Goal: Task Accomplishment & Management: Manage account settings

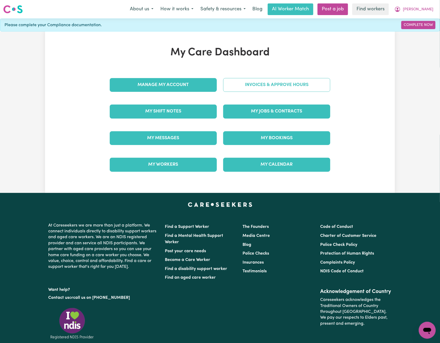
click at [266, 84] on link "Invoices & Approve Hours" at bounding box center [276, 85] width 107 height 14
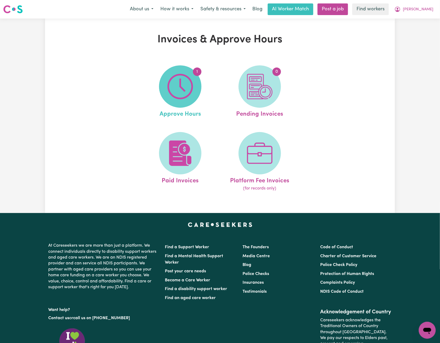
click at [200, 85] on span "1" at bounding box center [180, 86] width 42 height 42
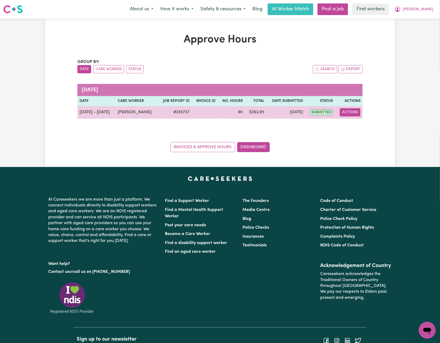
click at [356, 114] on button "Actions" at bounding box center [349, 112] width 21 height 8
click at [368, 121] on link "View Job Report" at bounding box center [362, 125] width 45 height 11
select select "pm"
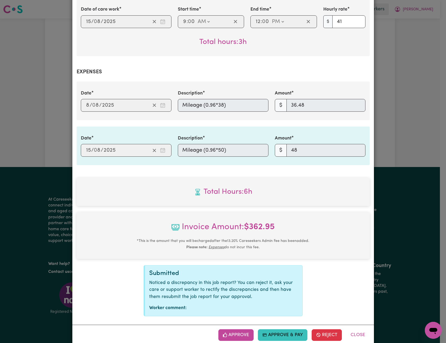
scroll to position [216, 0]
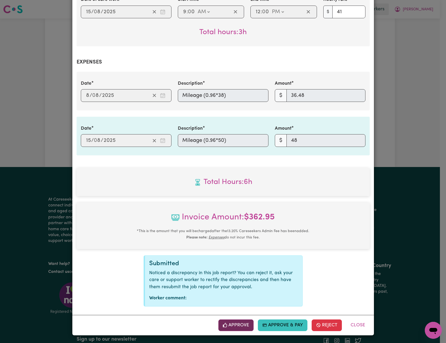
click at [241, 327] on button "Approve" at bounding box center [235, 326] width 35 height 12
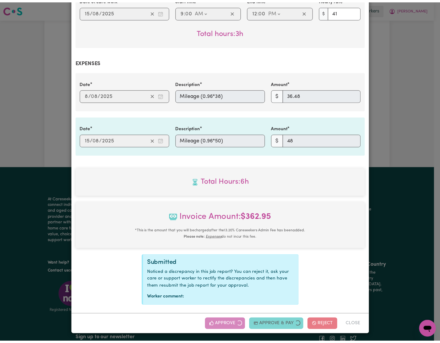
scroll to position [131, 0]
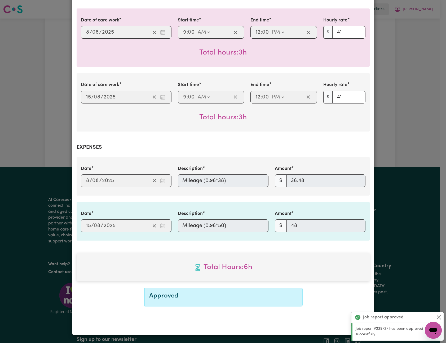
click at [397, 122] on div "Job Report # 239737 - [PERSON_NAME] Summary Job report # 239737 Client name: [P…" at bounding box center [223, 171] width 446 height 343
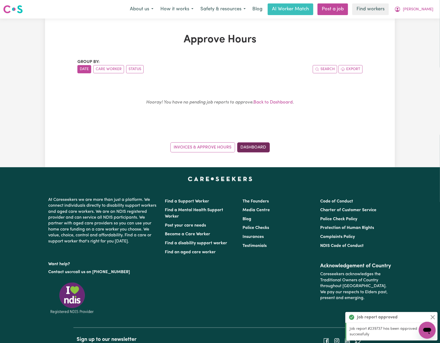
click at [256, 144] on link "Dashboard" at bounding box center [253, 147] width 33 height 10
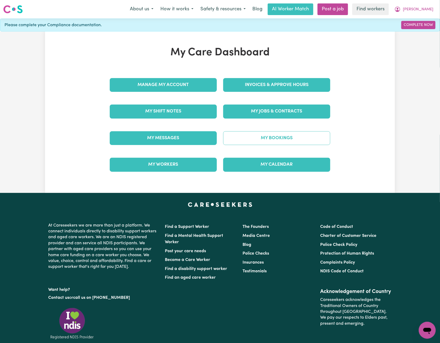
click at [263, 145] on link "My Bookings" at bounding box center [276, 138] width 107 height 14
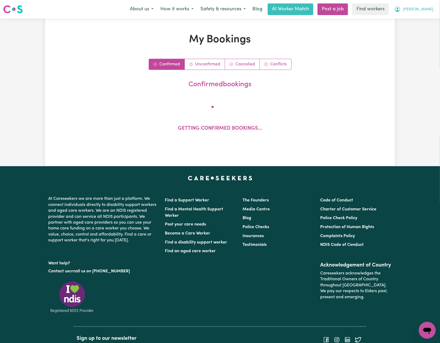
click at [432, 9] on button "[PERSON_NAME]" at bounding box center [414, 9] width 46 height 11
click at [424, 21] on link "My Dashboard" at bounding box center [415, 21] width 42 height 10
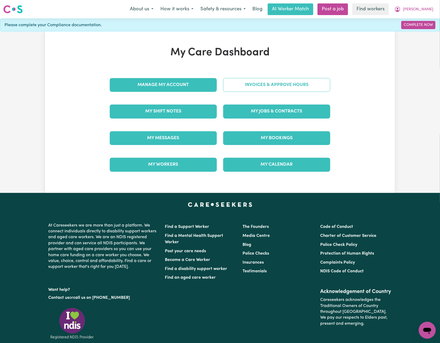
click at [286, 81] on link "Invoices & Approve Hours" at bounding box center [276, 85] width 107 height 14
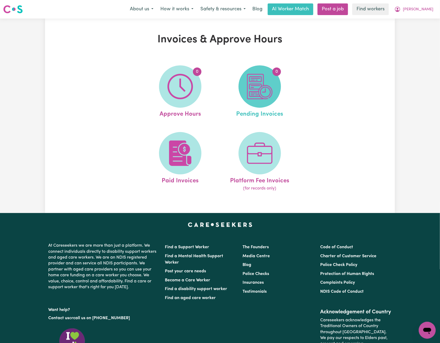
click at [266, 87] on img at bounding box center [259, 86] width 25 height 25
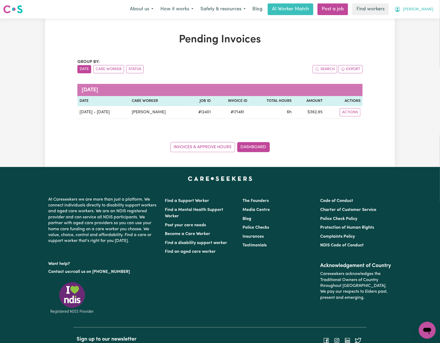
click at [428, 8] on span "[PERSON_NAME]" at bounding box center [417, 10] width 30 height 6
click at [427, 32] on link "Logout" at bounding box center [415, 30] width 42 height 10
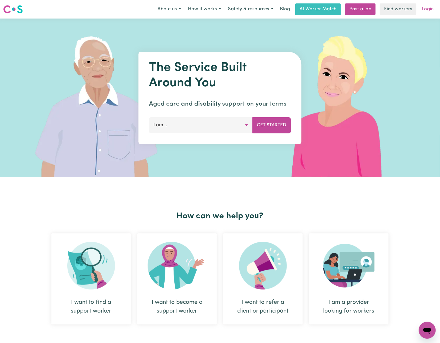
click at [428, 7] on link "Login" at bounding box center [427, 9] width 18 height 12
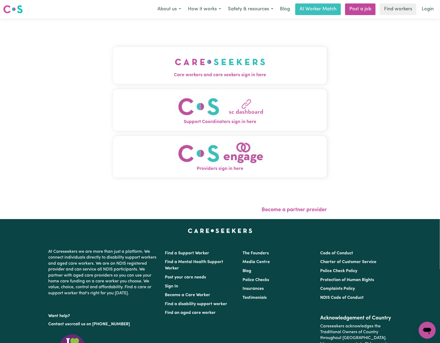
click at [175, 60] on img "Care workers and care seekers sign in here" at bounding box center [220, 62] width 90 height 20
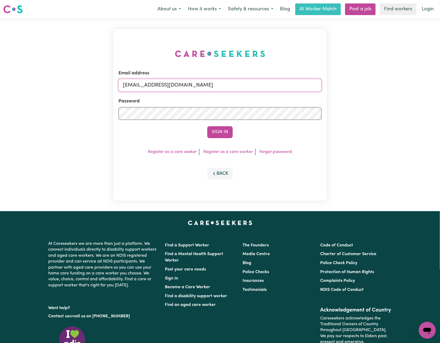
drag, startPoint x: 150, startPoint y: 84, endPoint x: 387, endPoint y: 89, distance: 237.5
click at [386, 87] on div "Email address [EMAIL_ADDRESS][DOMAIN_NAME] Password Sign In Register as a care …" at bounding box center [220, 115] width 440 height 193
paste input "TroyMartinFQC"
type input "[EMAIL_ADDRESS][DOMAIN_NAME]"
click at [207, 126] on button "Sign In" at bounding box center [219, 132] width 25 height 12
